Goal: Find specific page/section: Find specific page/section

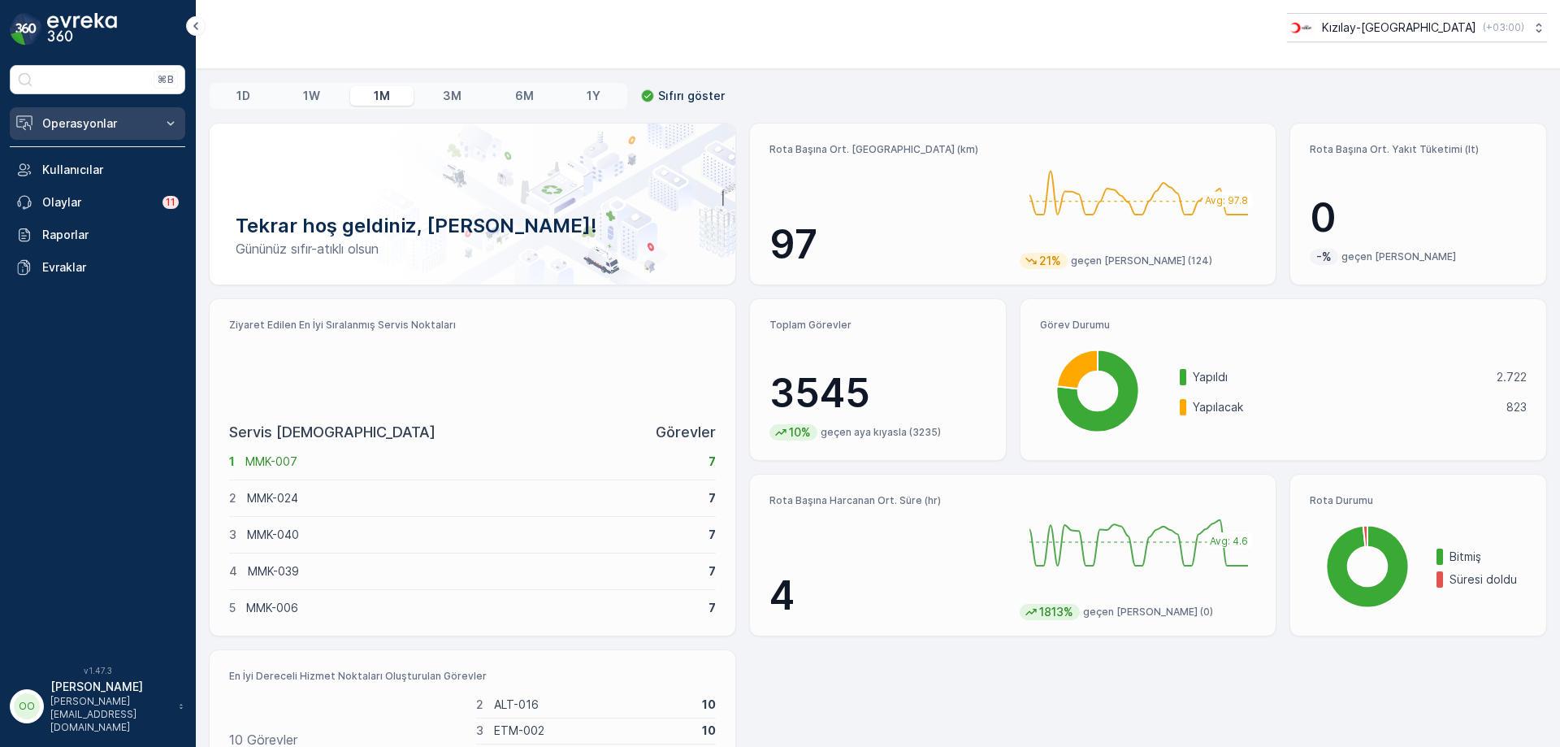
click at [118, 120] on p "Operasyonlar" at bounding box center [97, 123] width 111 height 16
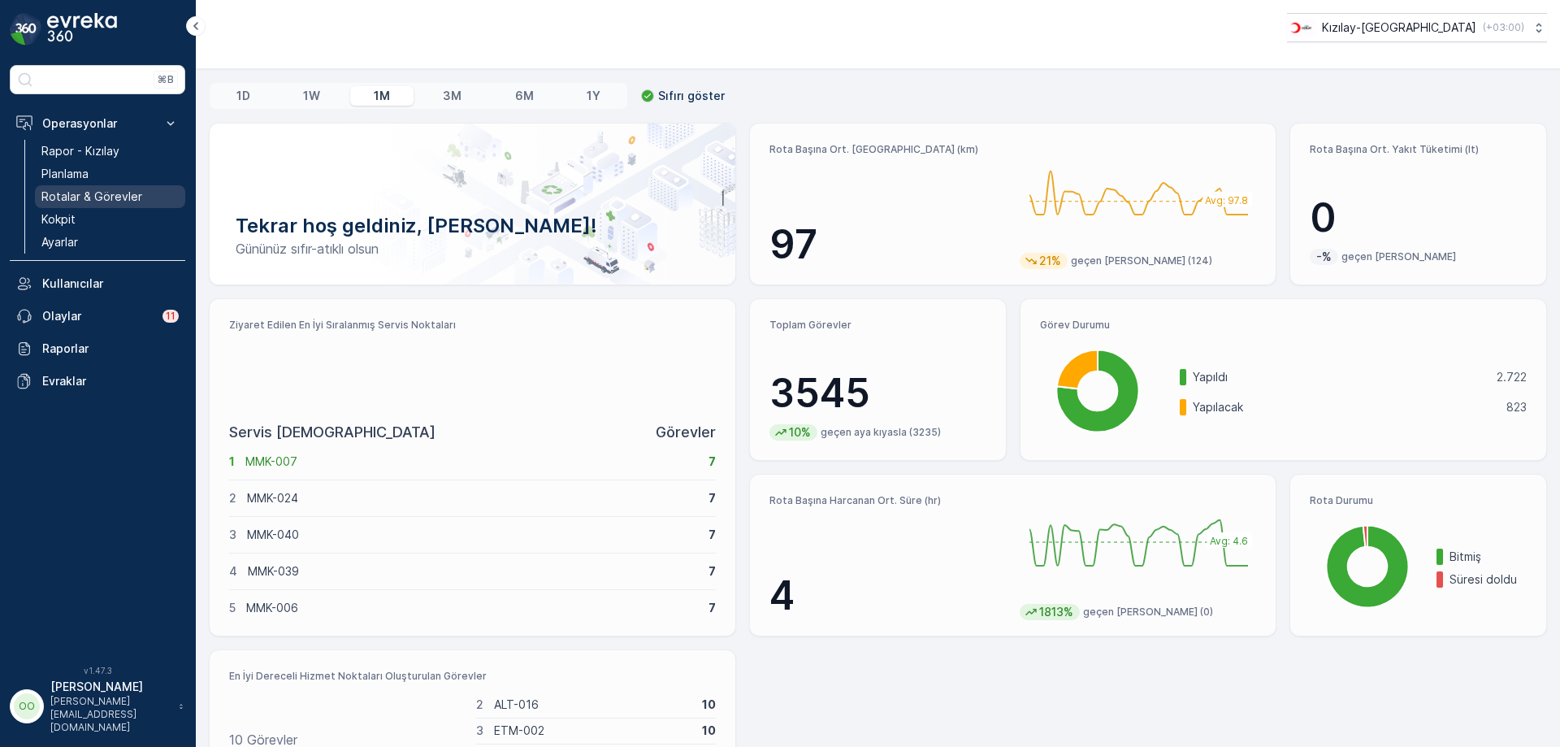
click at [129, 198] on p "Rotalar & Görevler" at bounding box center [91, 197] width 101 height 16
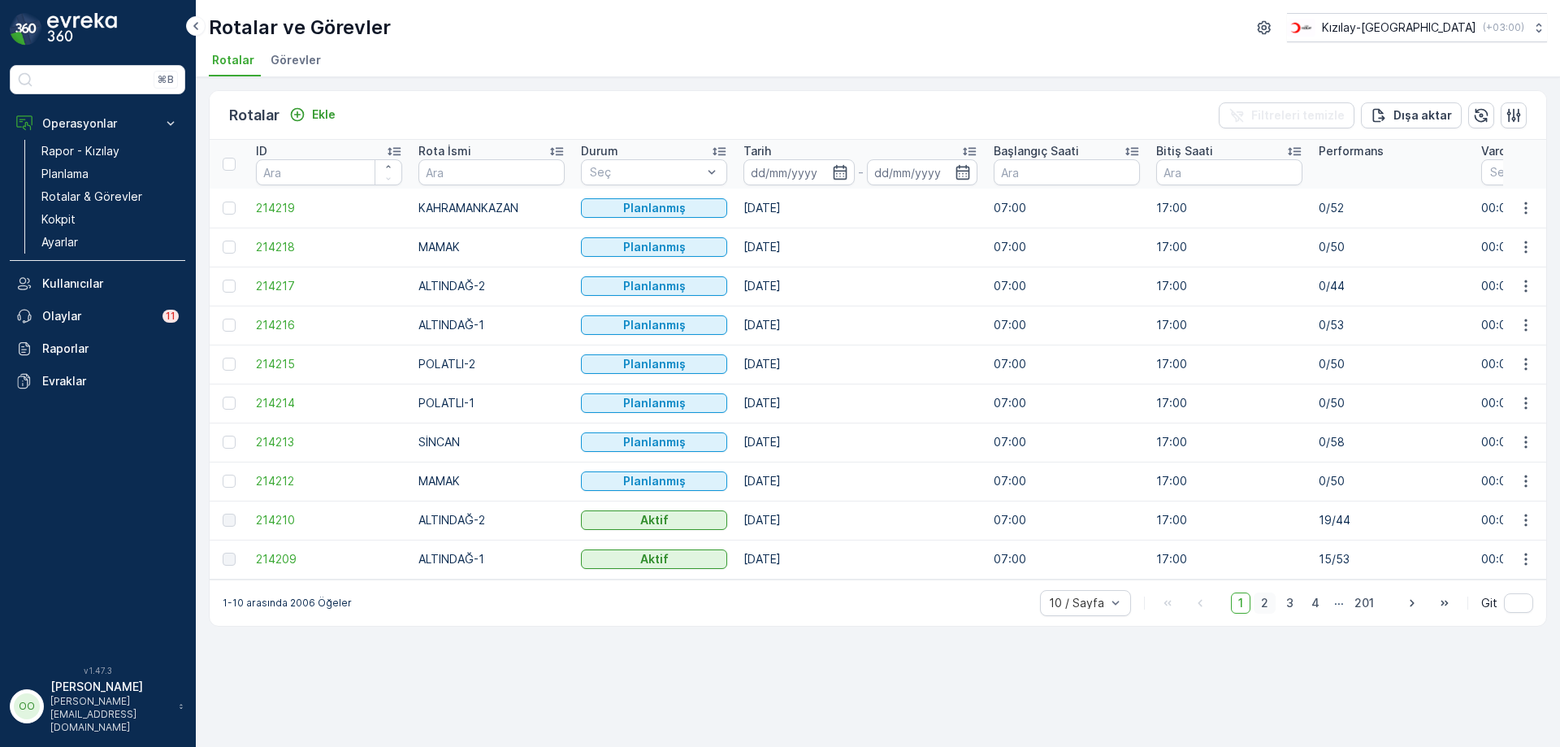
click at [1271, 610] on span "2" at bounding box center [1265, 603] width 22 height 21
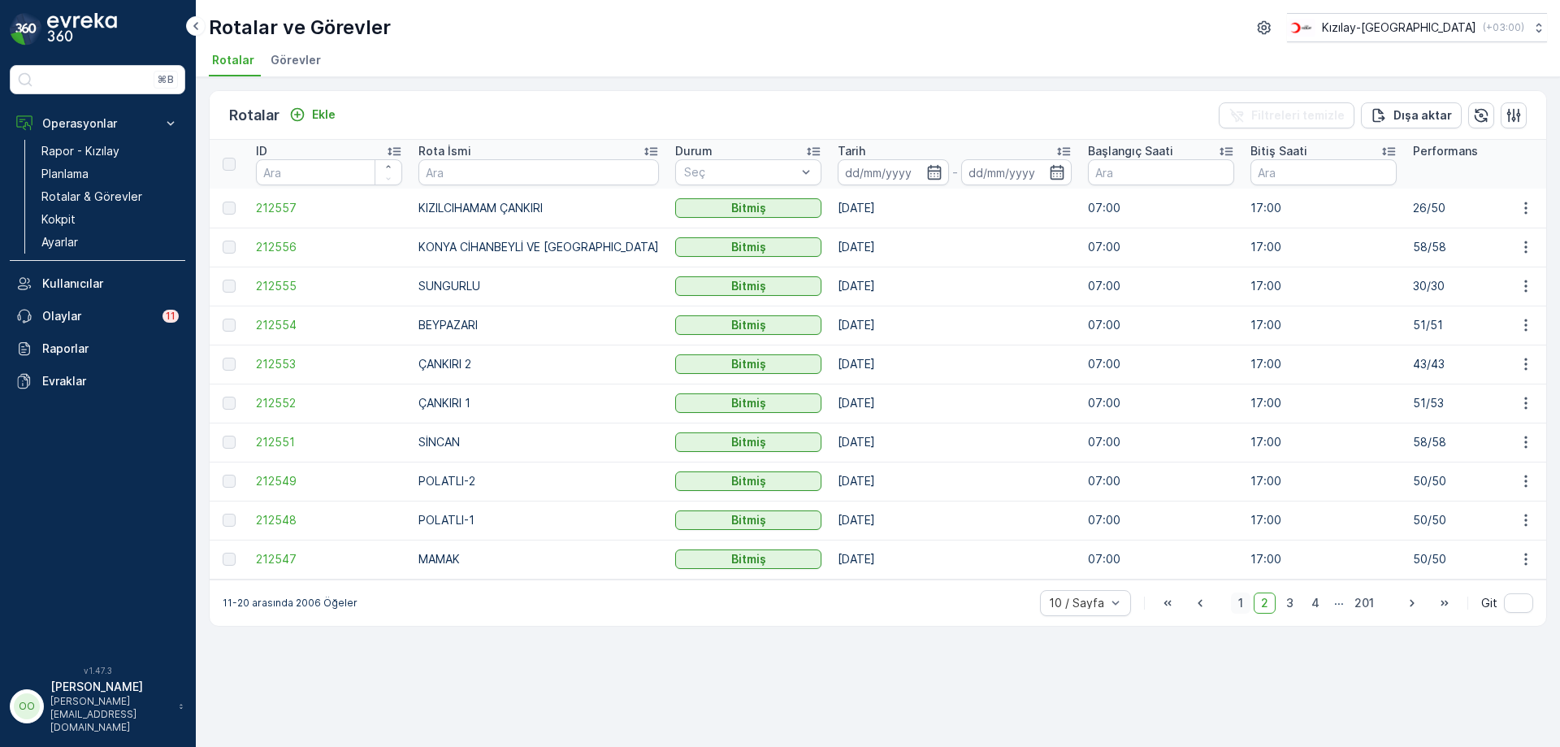
click at [1243, 614] on span "1" at bounding box center [1241, 603] width 20 height 21
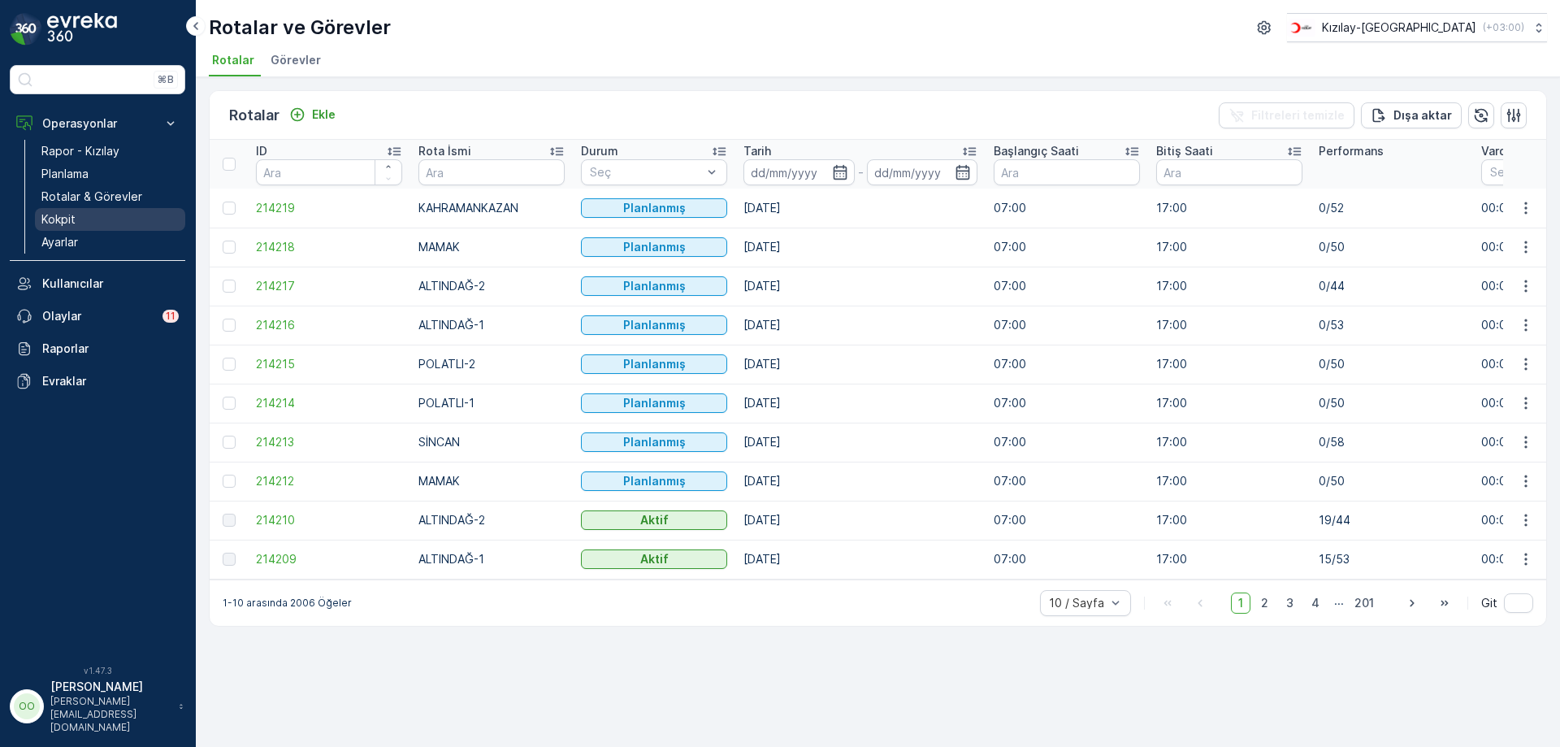
click at [57, 220] on p "Kokpit" at bounding box center [58, 219] width 34 height 16
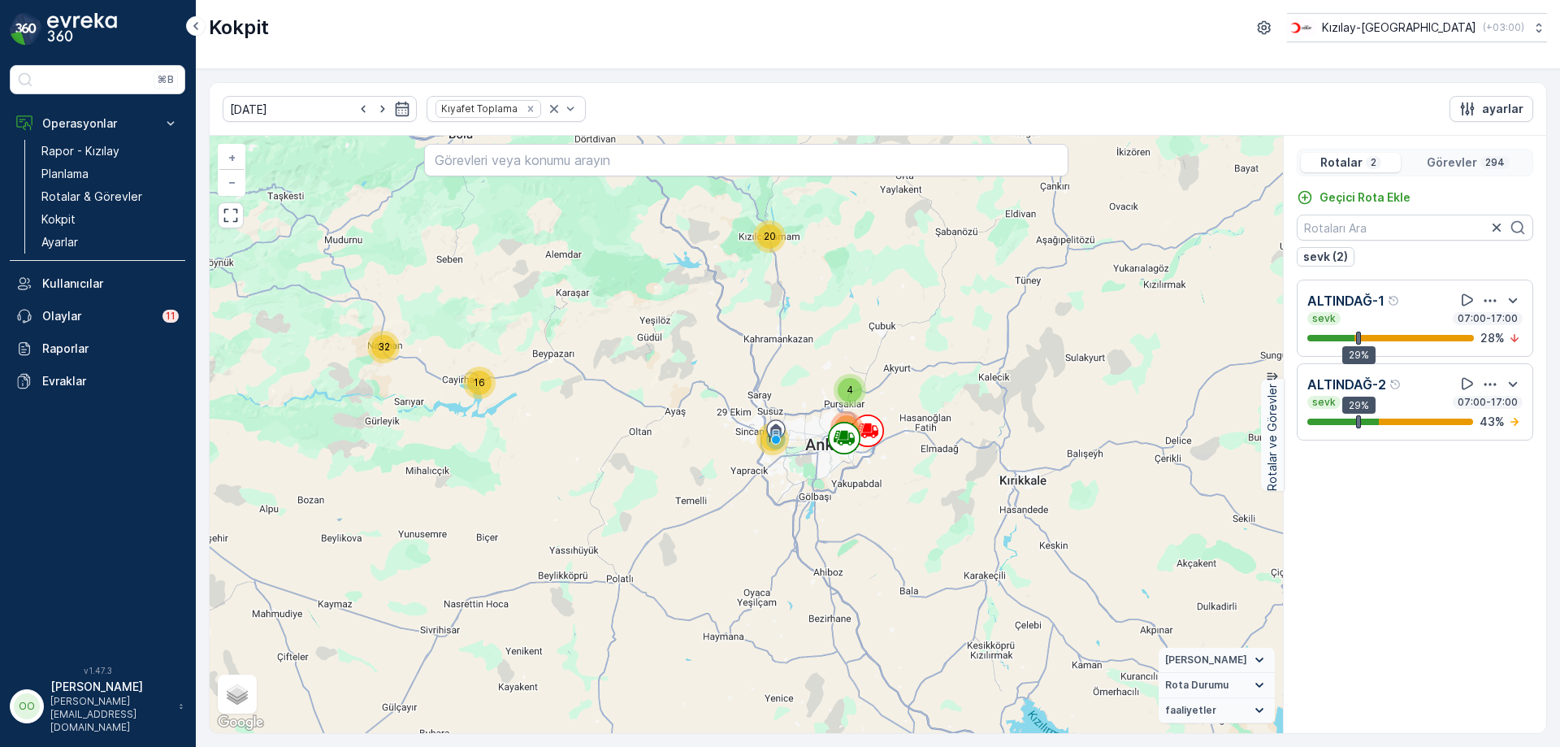
drag, startPoint x: 1071, startPoint y: 594, endPoint x: 993, endPoint y: 428, distance: 184.0
click at [993, 428] on div "16 32 10 6 16 20 4 16 174 + − Uydu Yol haritası Arazi Karışık Leaflet Klavye kı…" at bounding box center [747, 434] width 1074 height 597
